Goal: Information Seeking & Learning: Learn about a topic

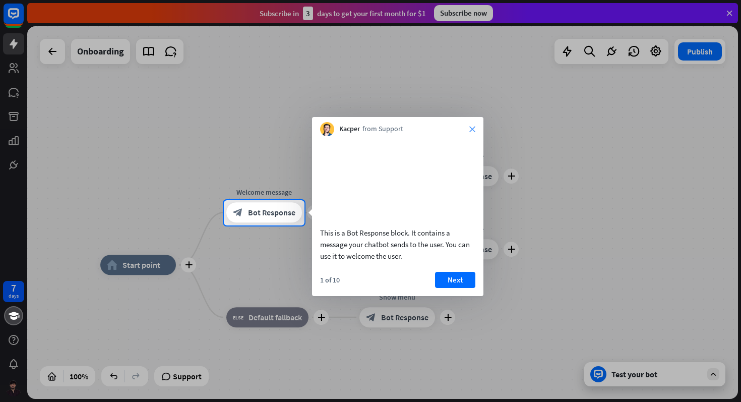
click at [474, 126] on icon "close" at bounding box center [472, 129] width 6 height 6
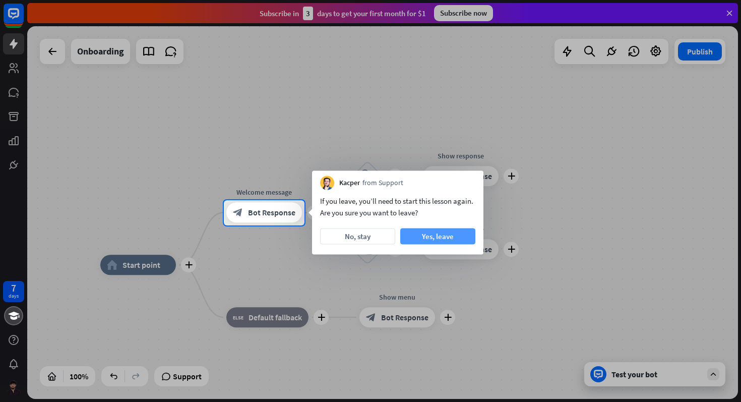
click at [426, 236] on button "Yes, leave" at bounding box center [437, 236] width 75 height 16
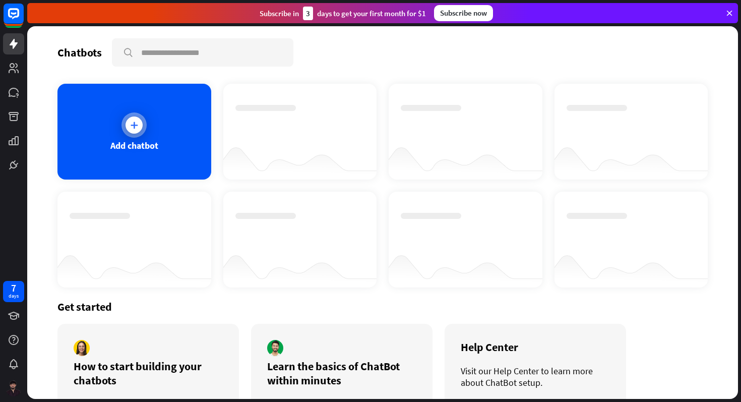
click at [137, 128] on icon at bounding box center [134, 125] width 10 height 10
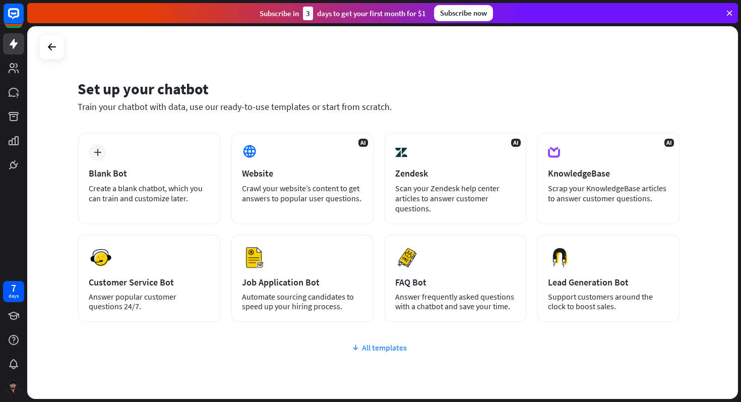
click at [389, 346] on div "All templates" at bounding box center [379, 347] width 602 height 10
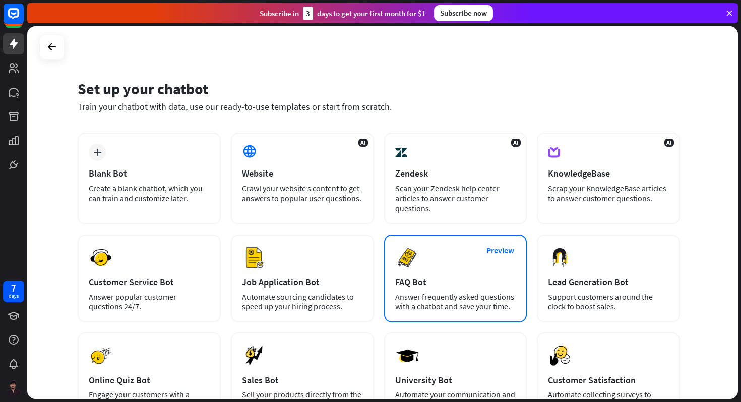
click at [438, 250] on div "Preview FAQ Bot [PERSON_NAME] frequently asked questions with a chatbot and sav…" at bounding box center [455, 278] width 143 height 88
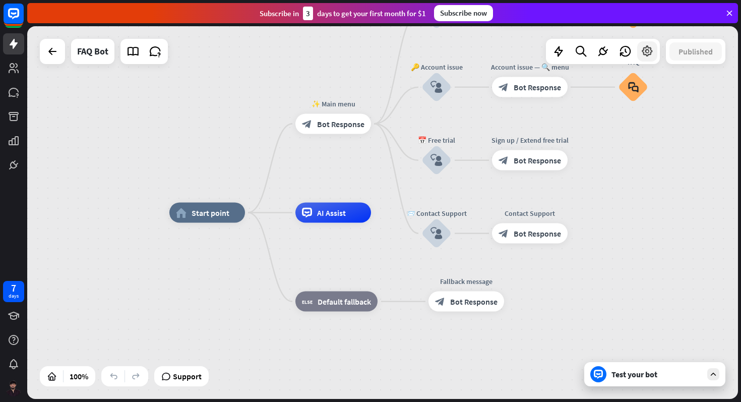
click at [645, 52] on icon at bounding box center [647, 51] width 13 height 13
